Goal: Transaction & Acquisition: Obtain resource

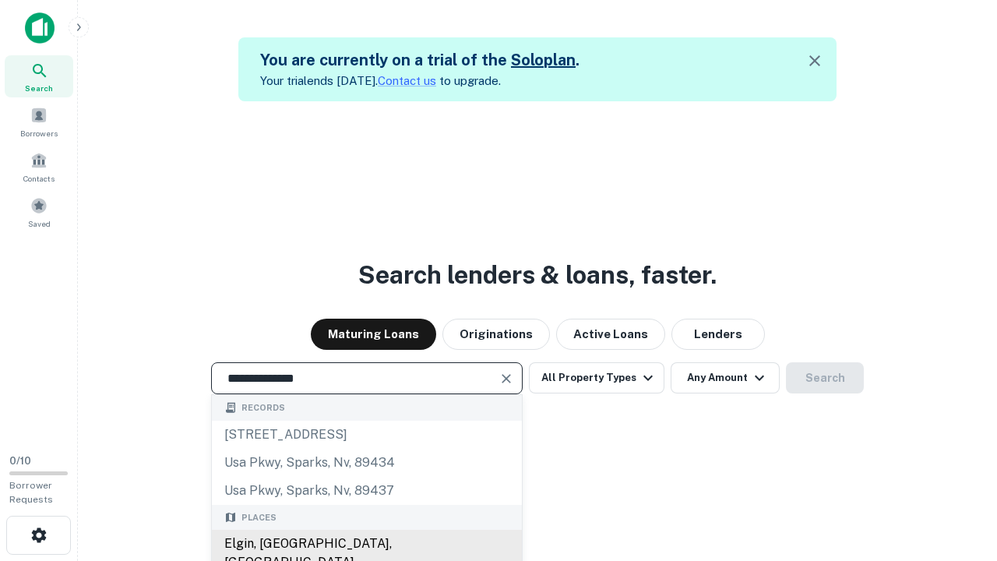
click at [366, 544] on div "Elgin, [GEOGRAPHIC_DATA], [GEOGRAPHIC_DATA]" at bounding box center [367, 553] width 310 height 47
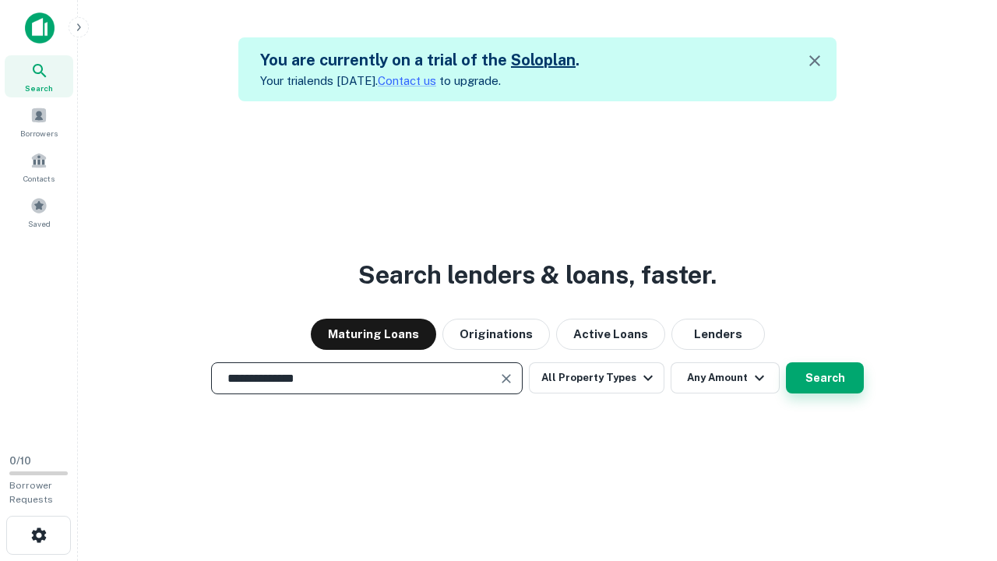
type input "**********"
click at [825, 378] on button "Search" at bounding box center [825, 377] width 78 height 31
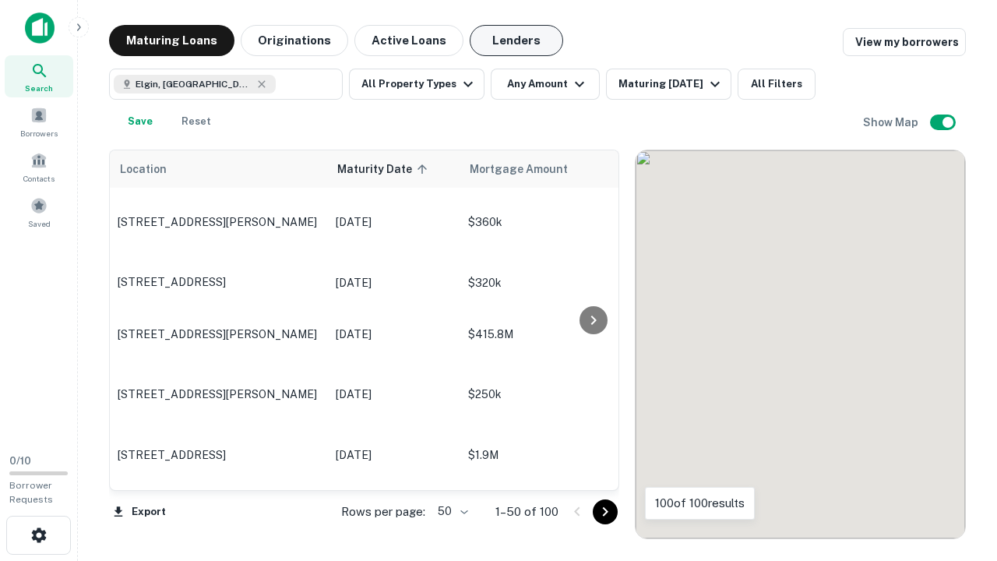
click at [517, 41] on button "Lenders" at bounding box center [517, 40] width 94 height 31
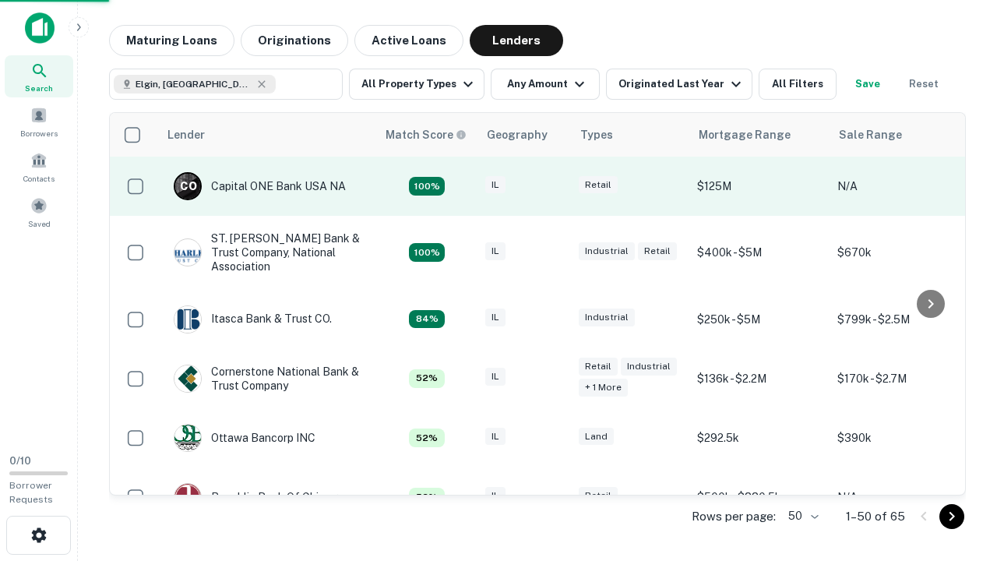
click at [553, 186] on div "IL" at bounding box center [524, 186] width 78 height 21
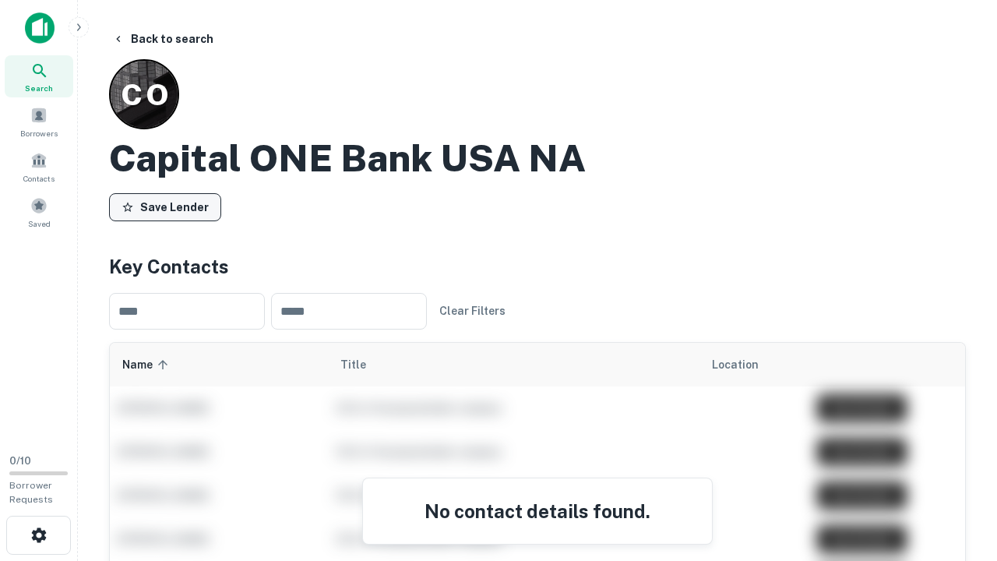
click at [165, 206] on button "Save Lender" at bounding box center [165, 207] width 112 height 28
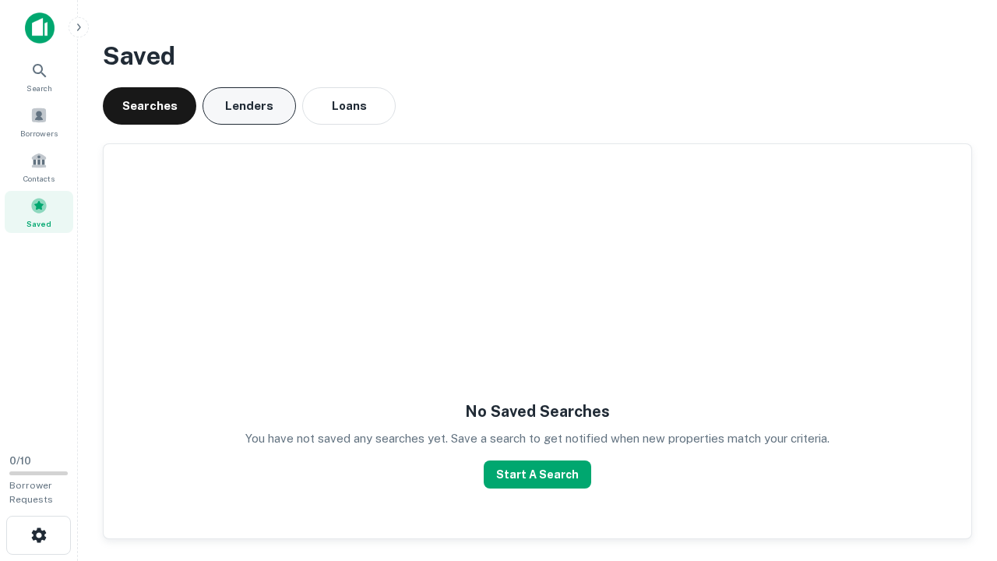
click at [249, 106] on button "Lenders" at bounding box center [250, 105] width 94 height 37
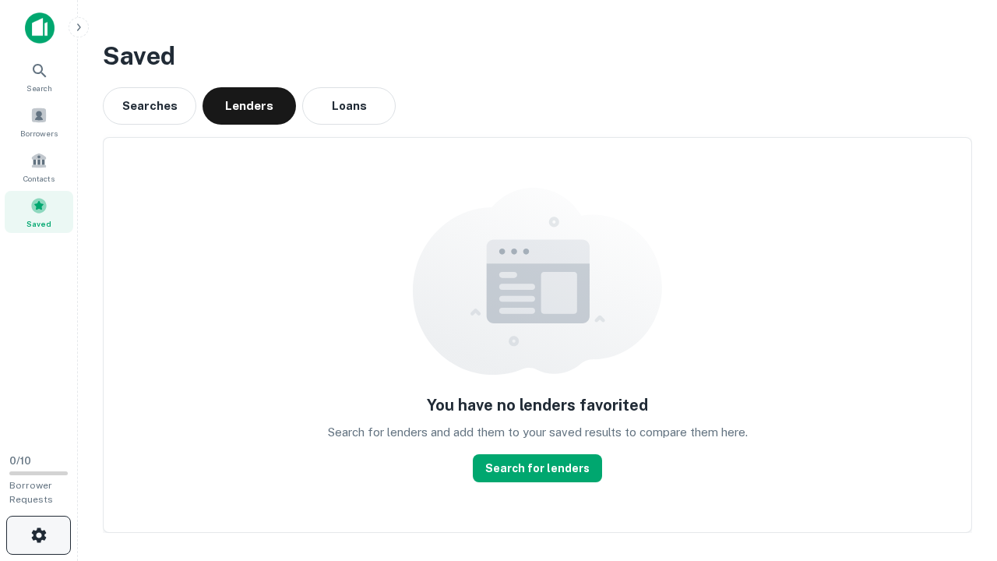
click at [38, 535] on icon "button" at bounding box center [39, 535] width 19 height 19
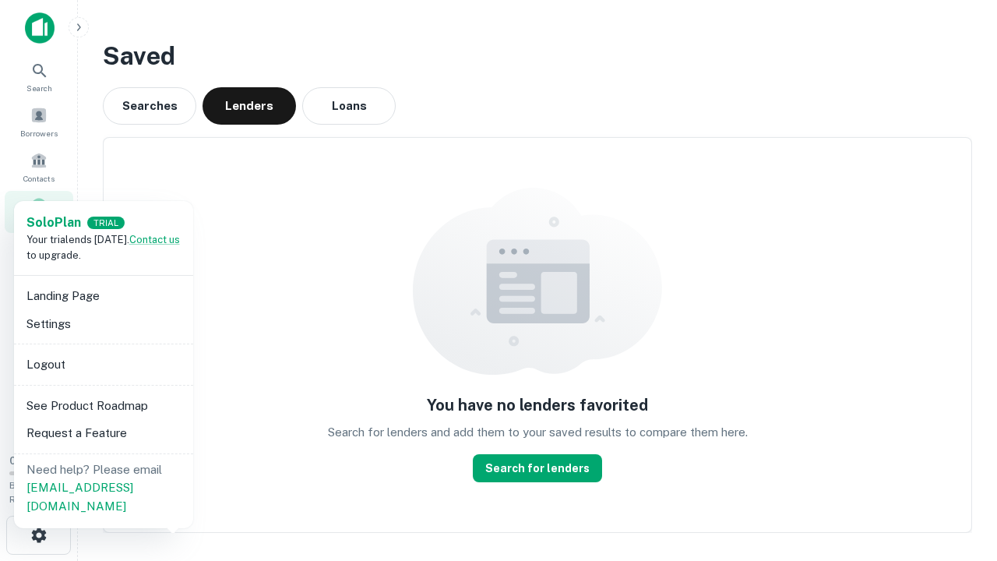
click at [103, 364] on li "Logout" at bounding box center [103, 365] width 167 height 28
